Goal: Information Seeking & Learning: Learn about a topic

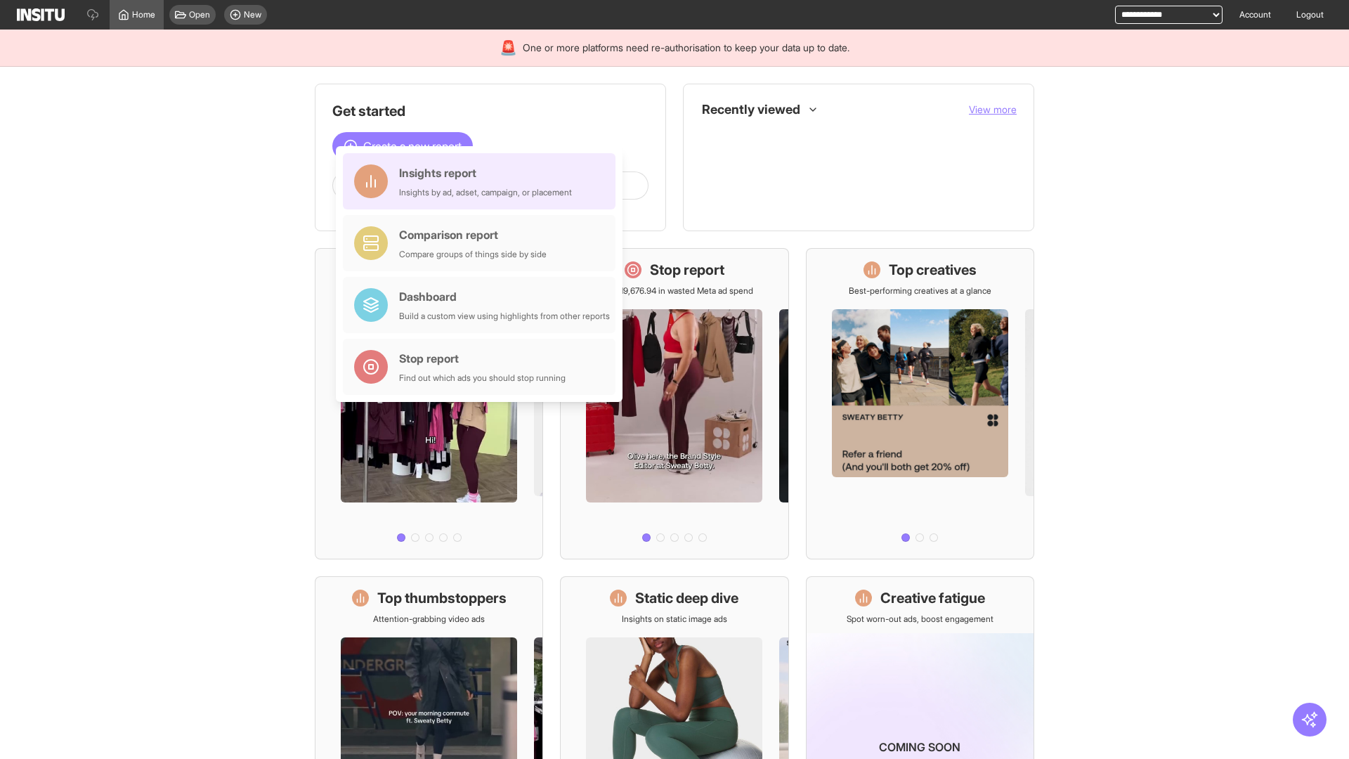
click at [483, 181] on div "Insights report Insights by ad, adset, campaign, or placement" at bounding box center [485, 181] width 173 height 34
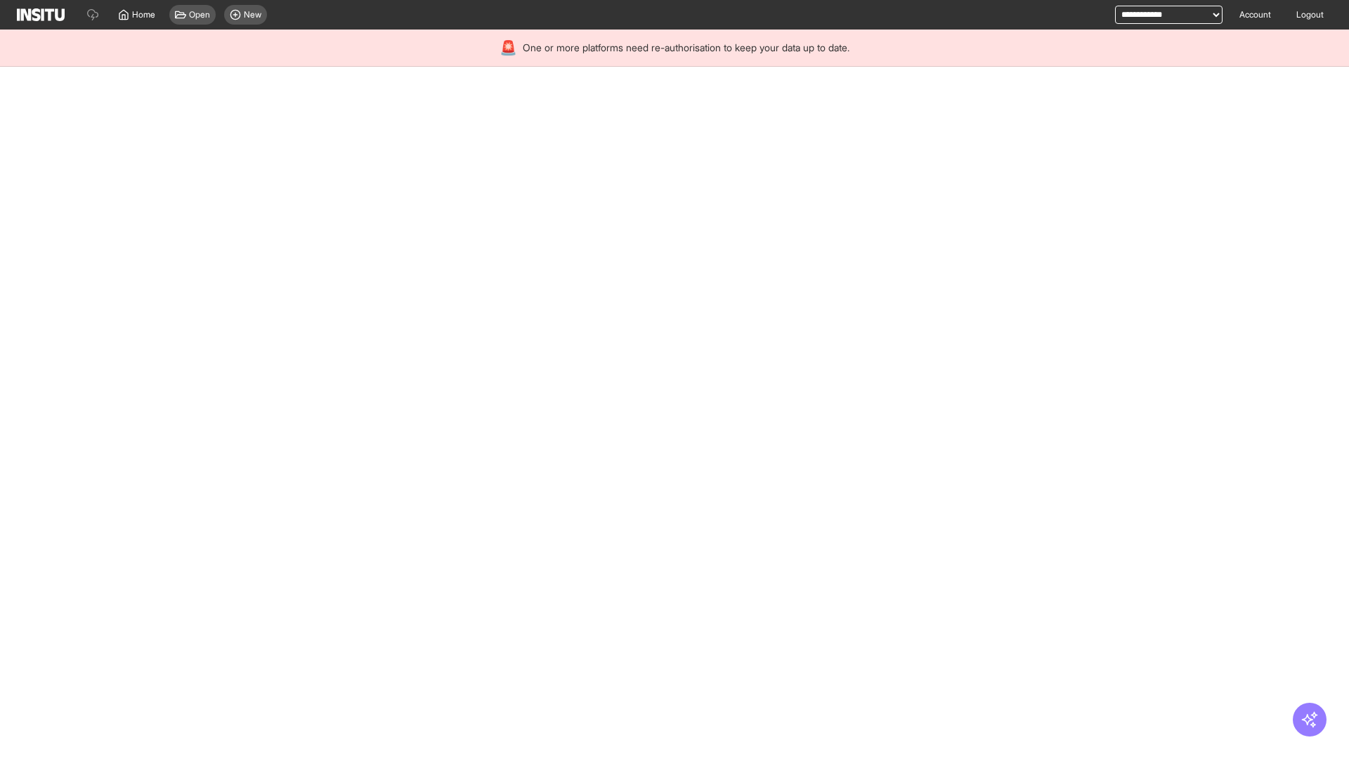
select select "**"
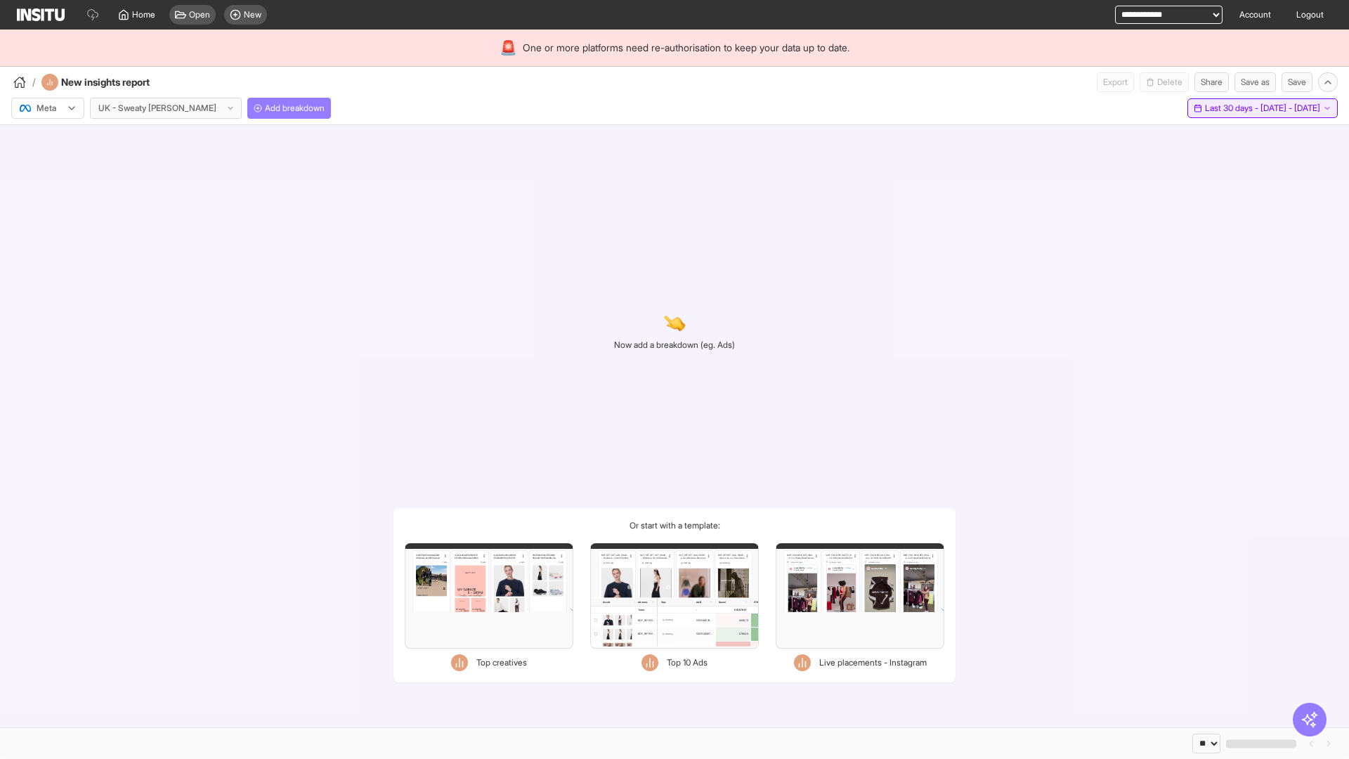
click at [1231, 108] on span "Last 30 days - [DATE] - [DATE]" at bounding box center [1262, 108] width 115 height 11
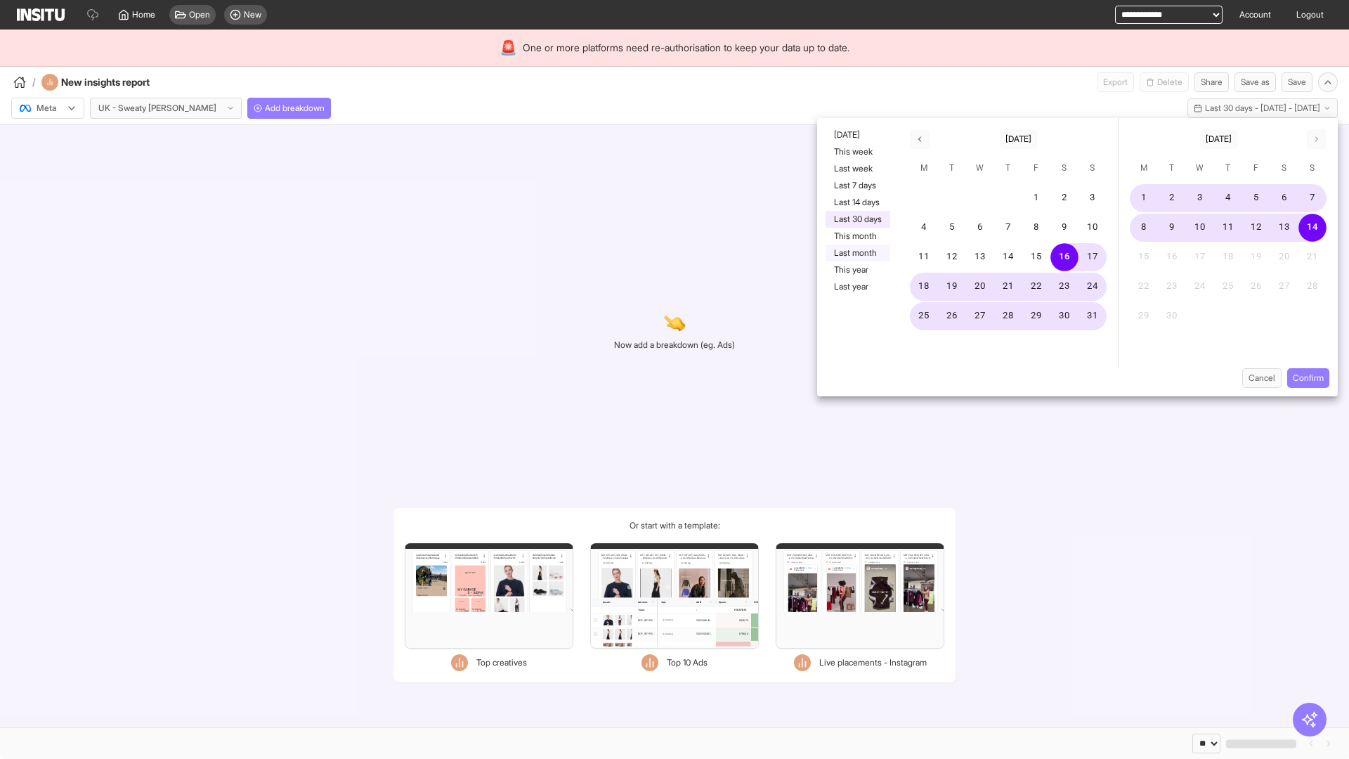
click at [857, 253] on button "Last month" at bounding box center [858, 253] width 65 height 17
